Goal: Book appointment/travel/reservation

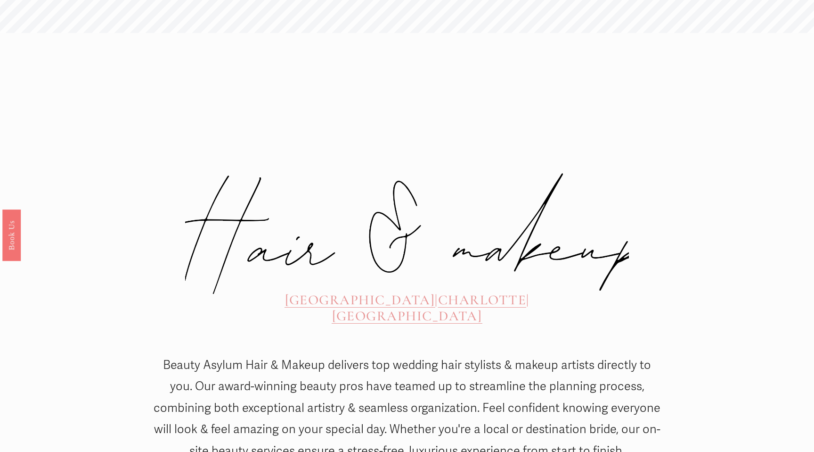
scroll to position [384, 0]
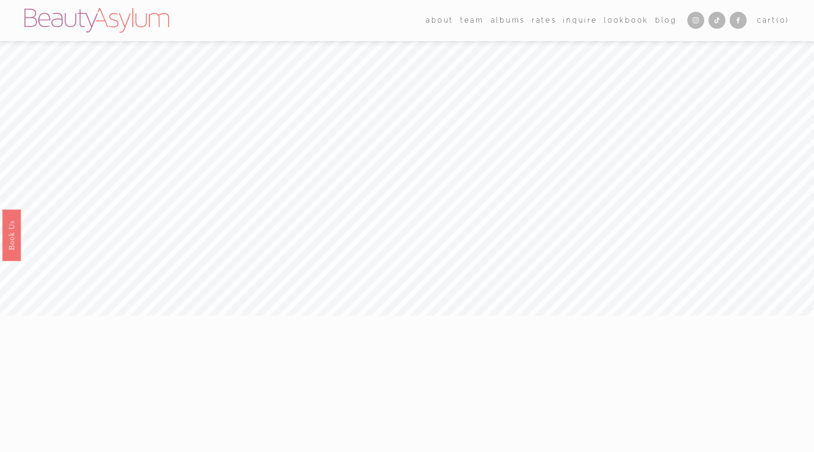
click at [579, 21] on link "Inquire" at bounding box center [580, 20] width 34 height 14
